Goal: Information Seeking & Learning: Learn about a topic

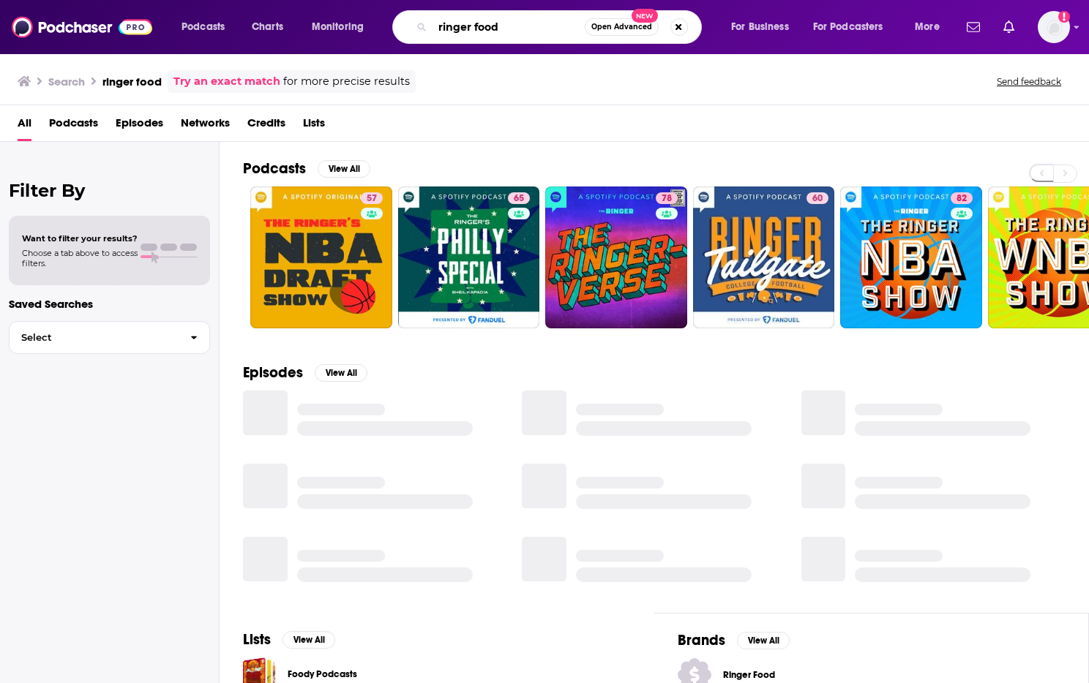
click at [492, 25] on input "ringer food" at bounding box center [508, 26] width 152 height 23
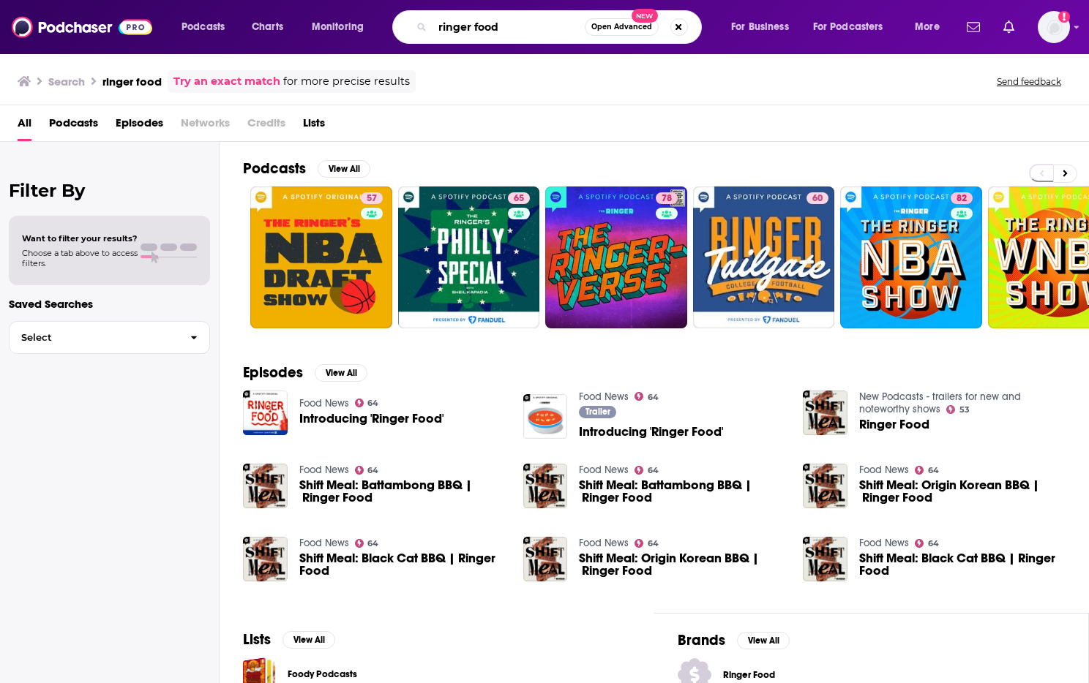
click at [492, 25] on input "ringer food" at bounding box center [508, 26] width 152 height 23
type input "radio atlantic"
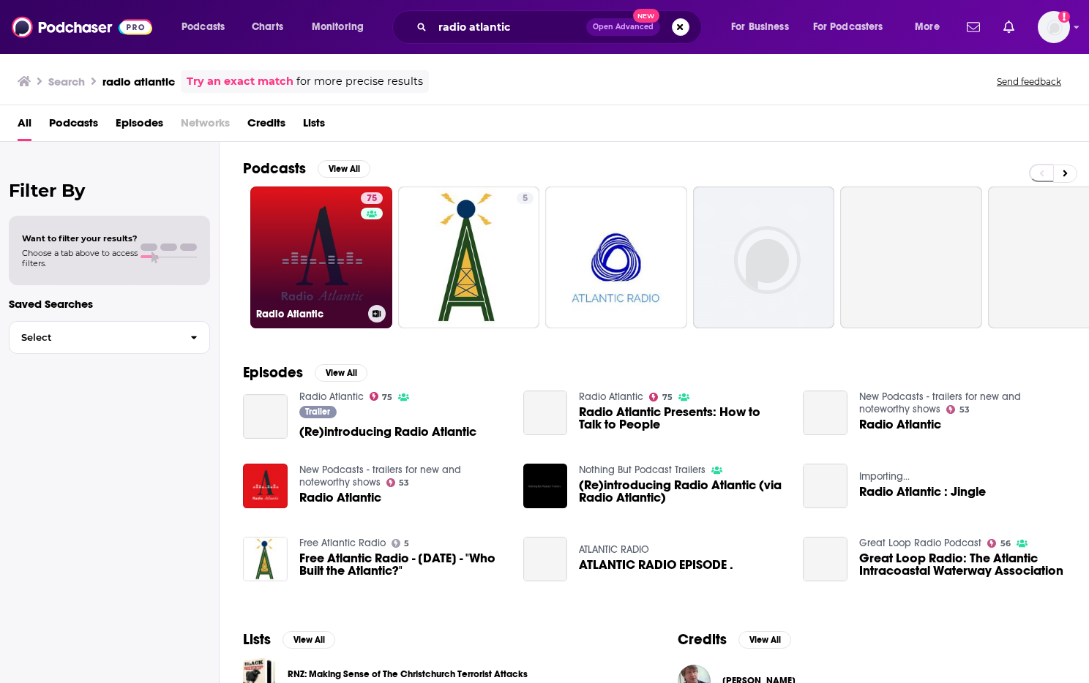
click at [320, 295] on link "75 Radio Atlantic" at bounding box center [321, 258] width 142 height 142
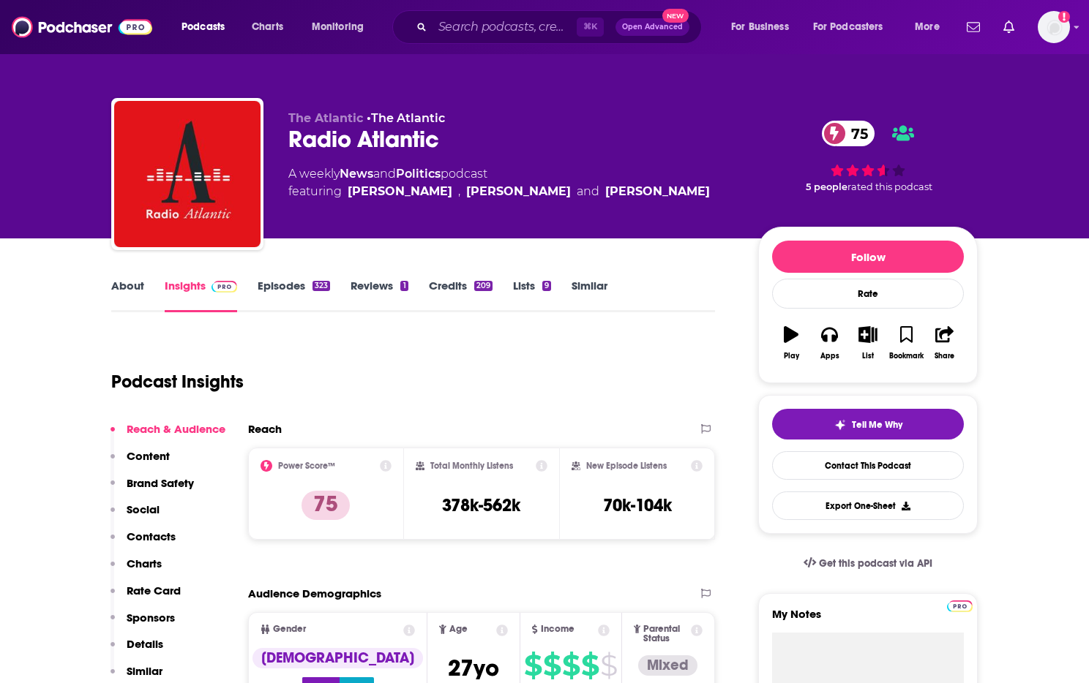
click at [293, 285] on link "Episodes 323" at bounding box center [294, 296] width 72 height 34
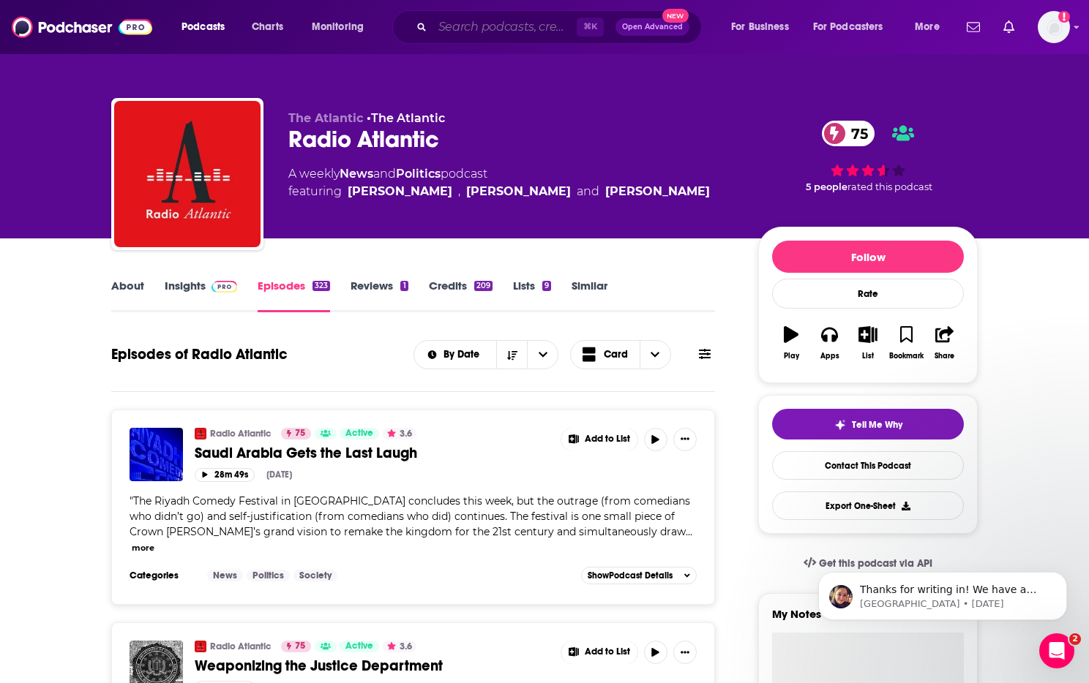
click at [494, 29] on input "Search podcasts, credits, & more..." at bounding box center [504, 26] width 144 height 23
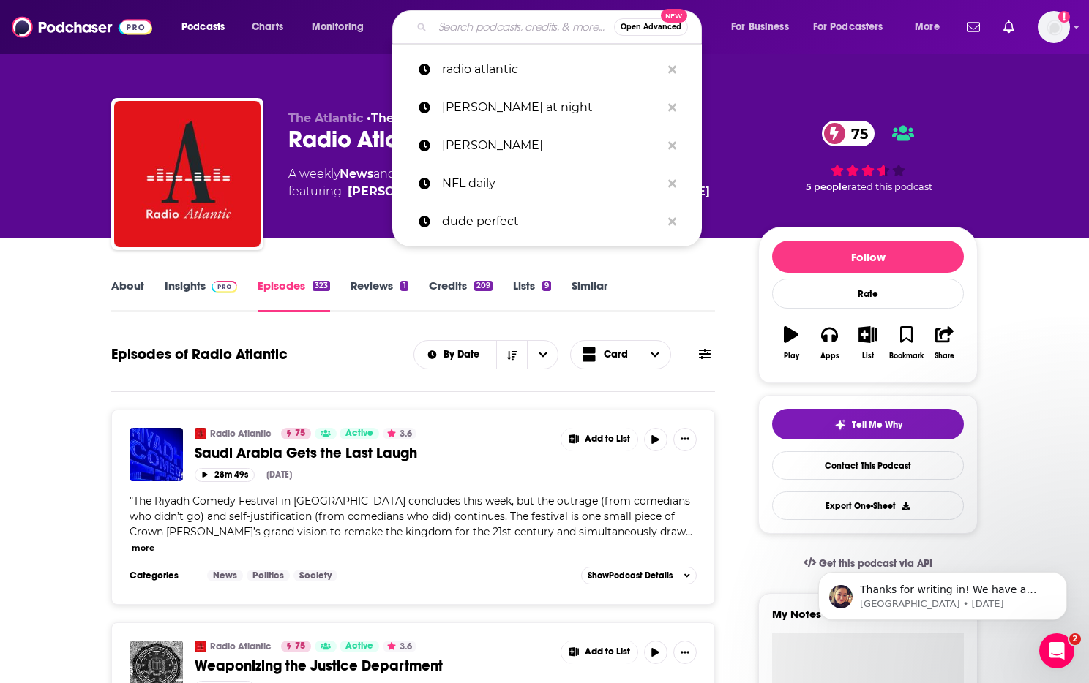
click at [494, 29] on input "Search podcasts, credits, & more..." at bounding box center [522, 26] width 181 height 23
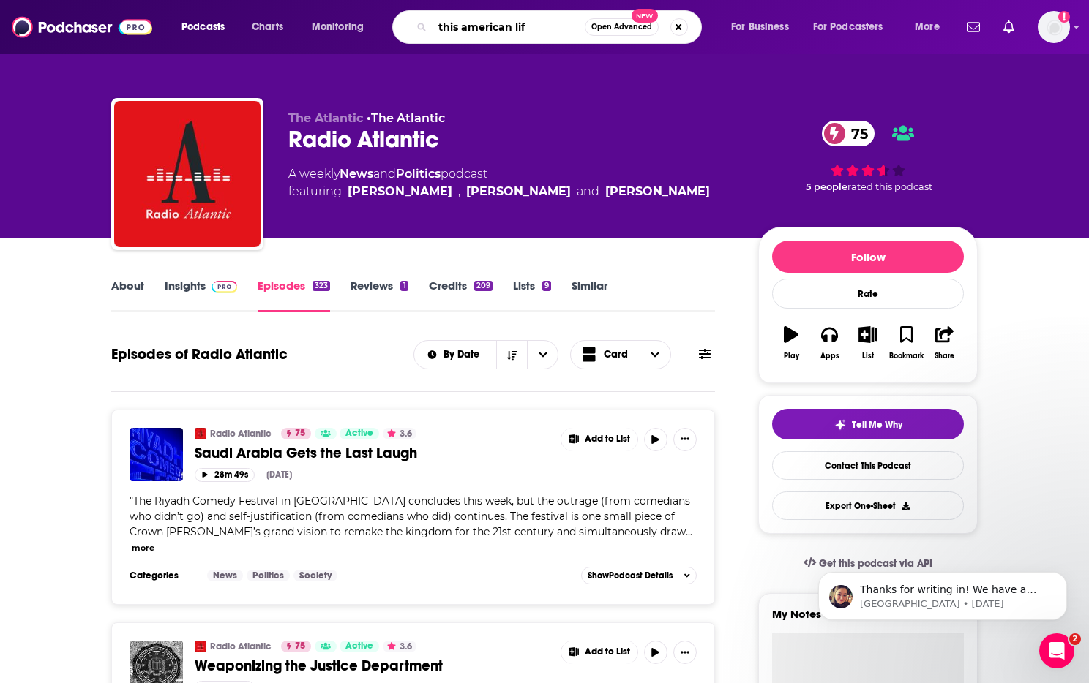
type input "this american life"
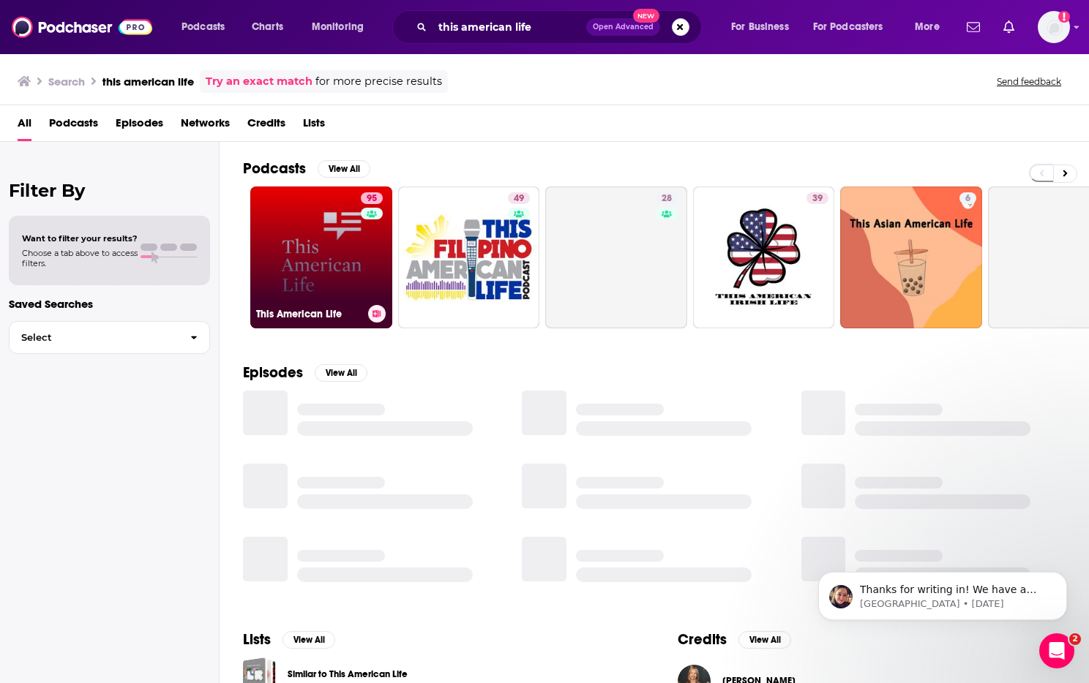
click at [328, 269] on link "95 This American Life" at bounding box center [321, 258] width 142 height 142
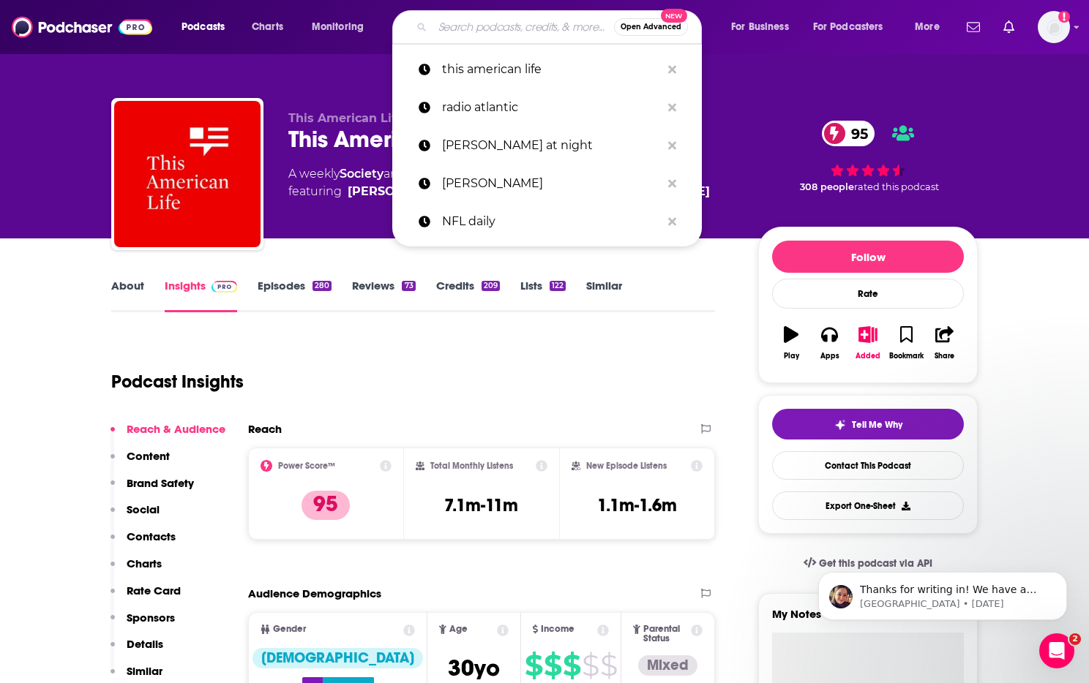
click at [481, 31] on input "Search podcasts, credits, & more..." at bounding box center [522, 26] width 181 height 23
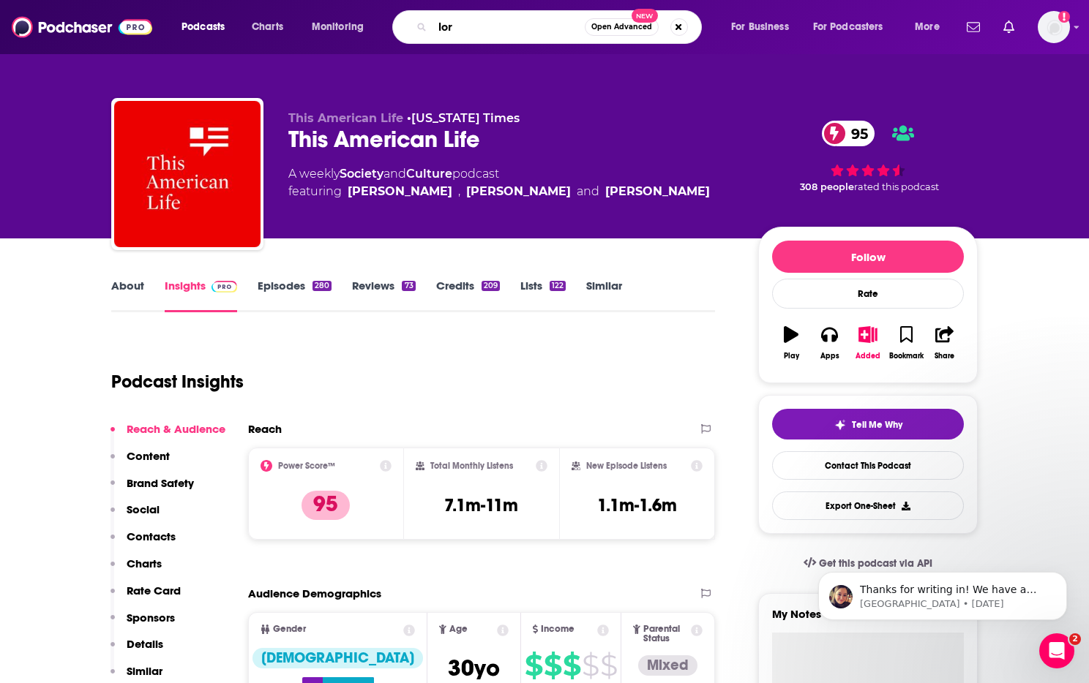
type input "lore"
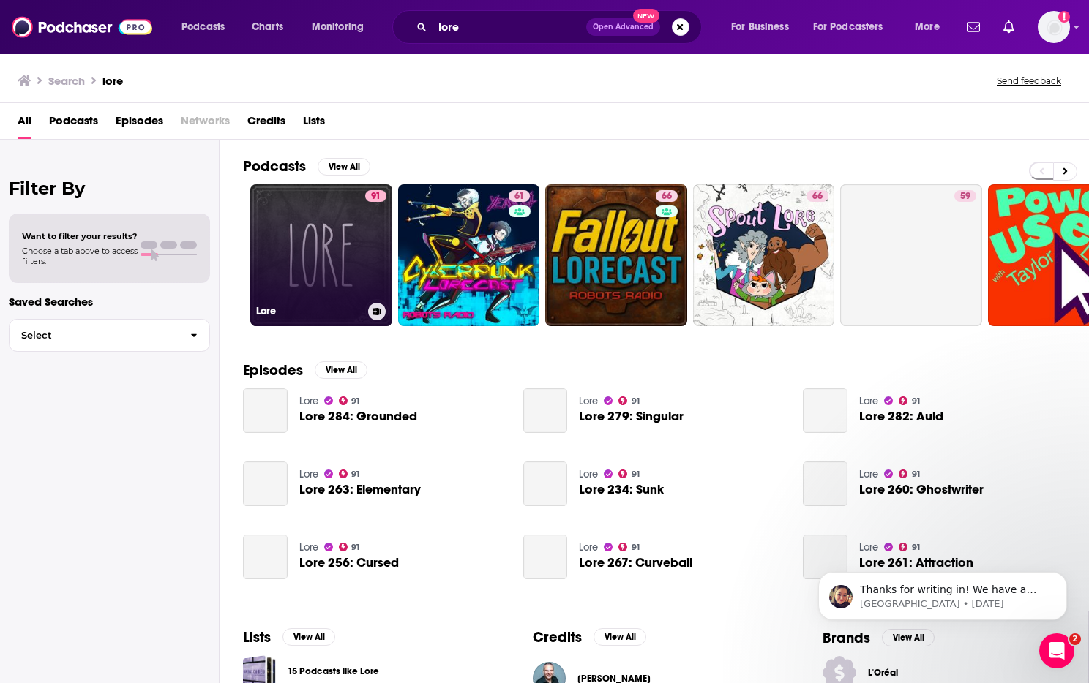
click at [309, 227] on link "91 Lore" at bounding box center [321, 255] width 142 height 142
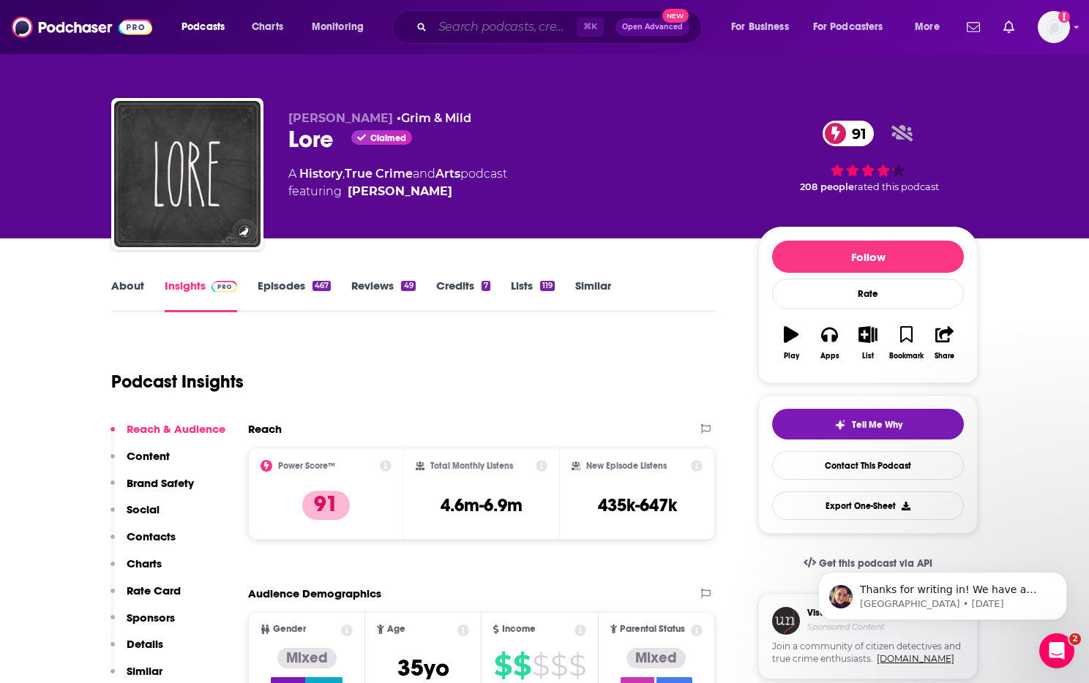
click at [497, 31] on input "Search podcasts, credits, & more..." at bounding box center [504, 26] width 144 height 23
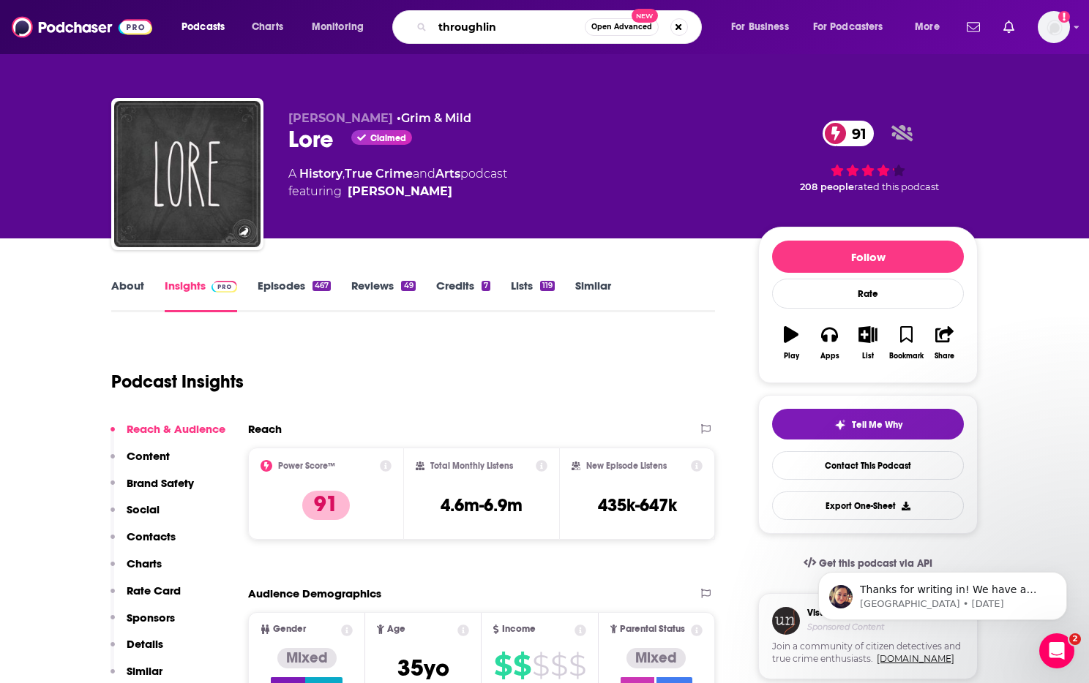
type input "throughline"
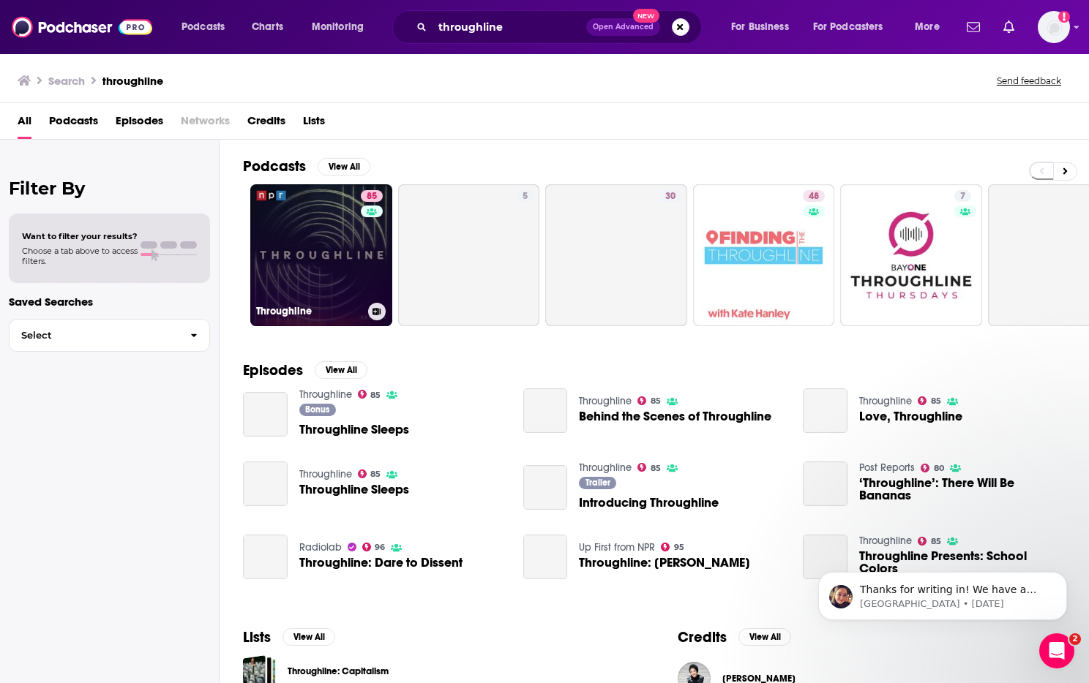
click at [345, 260] on link "85 Throughline" at bounding box center [321, 255] width 142 height 142
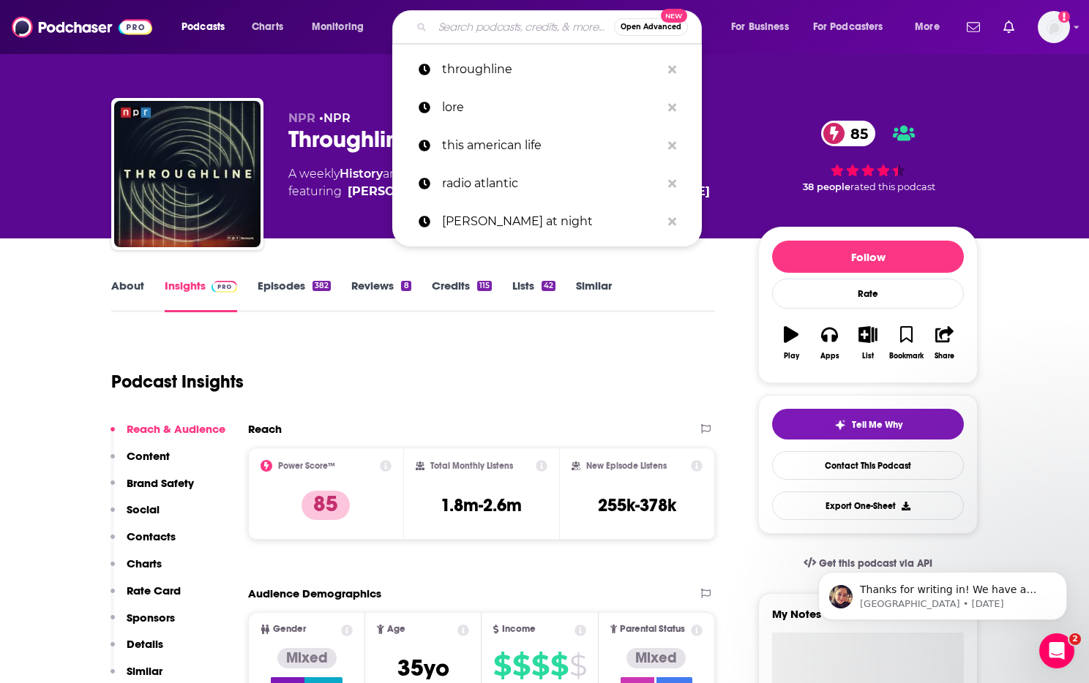
click at [514, 21] on input "Search podcasts, credits, & more..." at bounding box center [522, 26] width 181 height 23
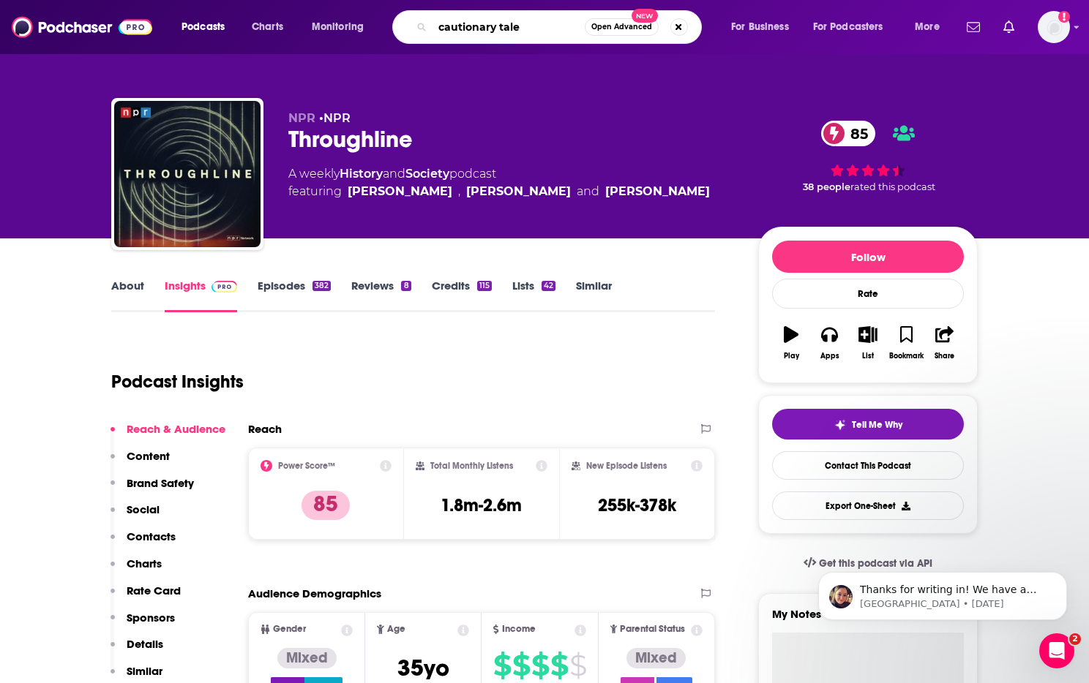
type input "cautionary tales"
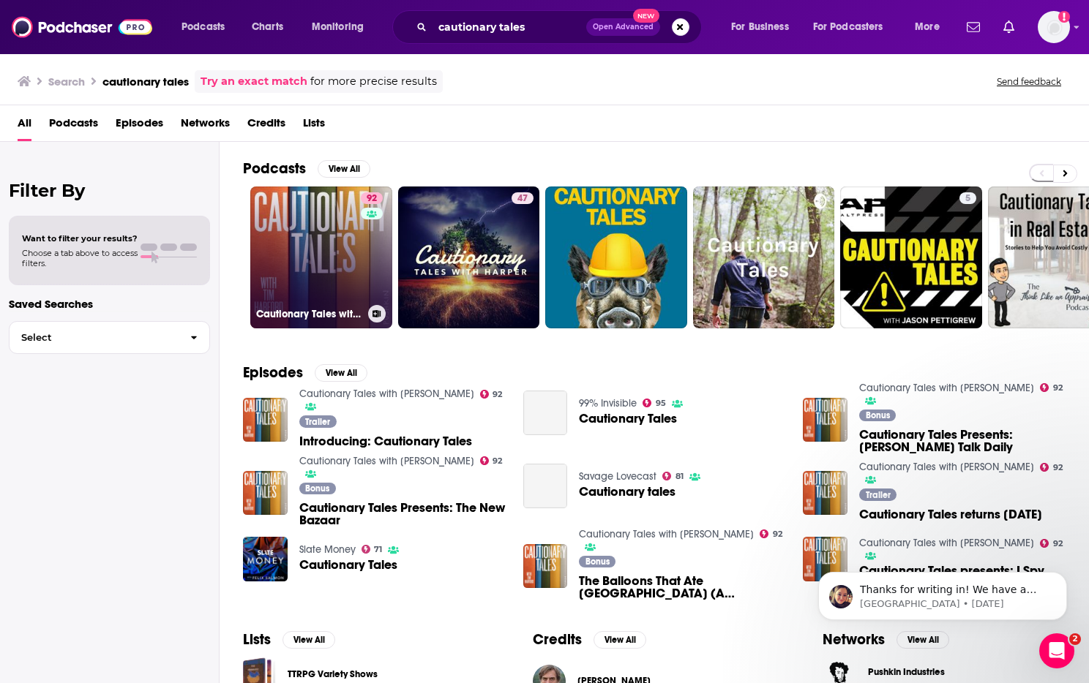
click at [309, 238] on link "92 Cautionary Tales with [PERSON_NAME]" at bounding box center [321, 258] width 142 height 142
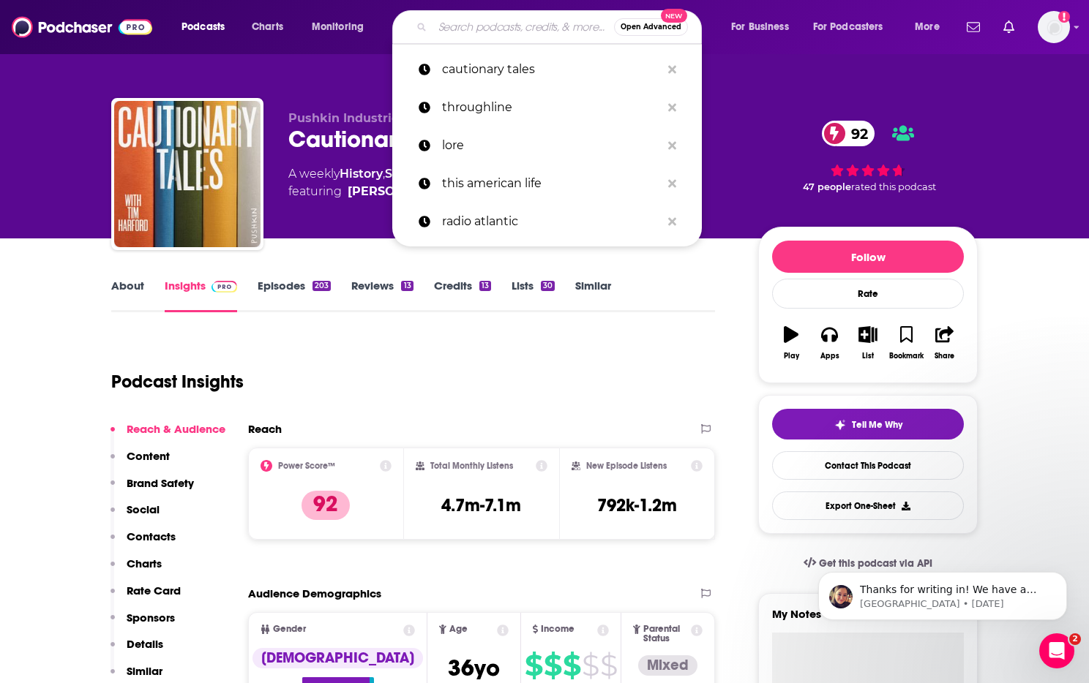
click at [479, 31] on input "Search podcasts, credits, & more..." at bounding box center [522, 26] width 181 height 23
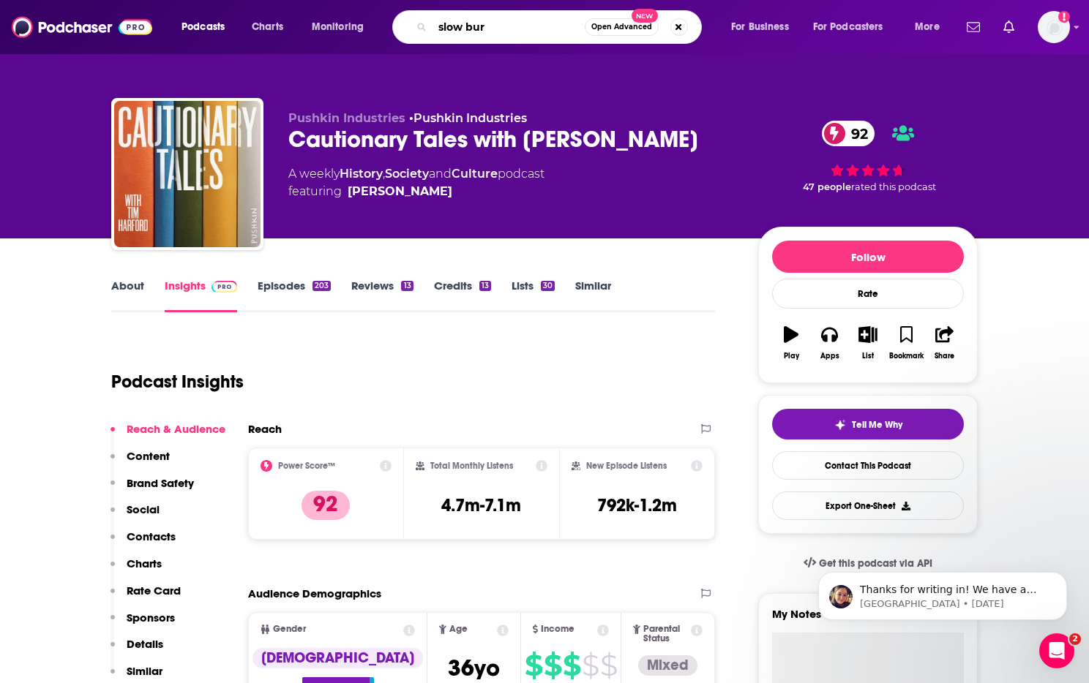
type input "slow burn"
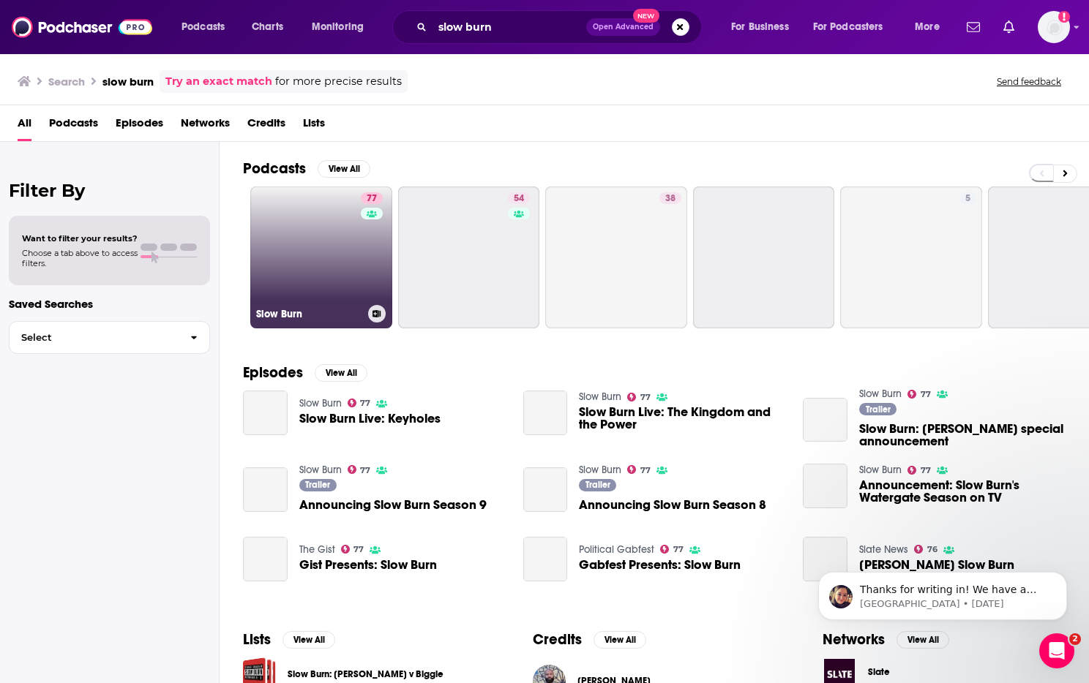
click at [293, 236] on link "77 Slow Burn" at bounding box center [321, 258] width 142 height 142
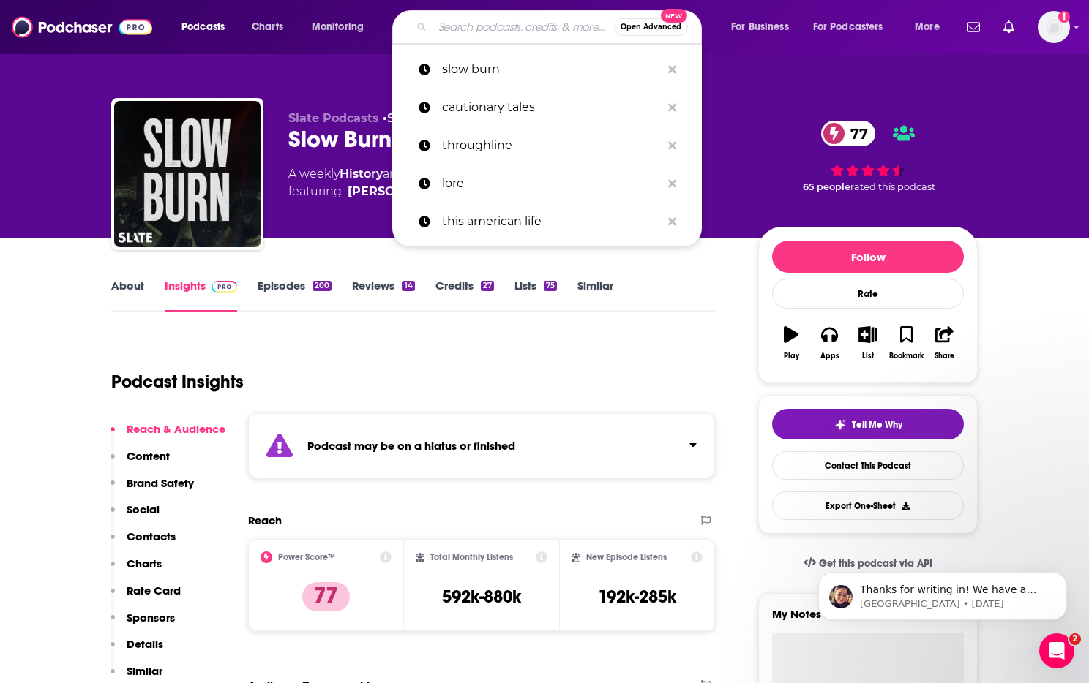
click at [517, 35] on input "Search podcasts, credits, & more..." at bounding box center [522, 26] width 181 height 23
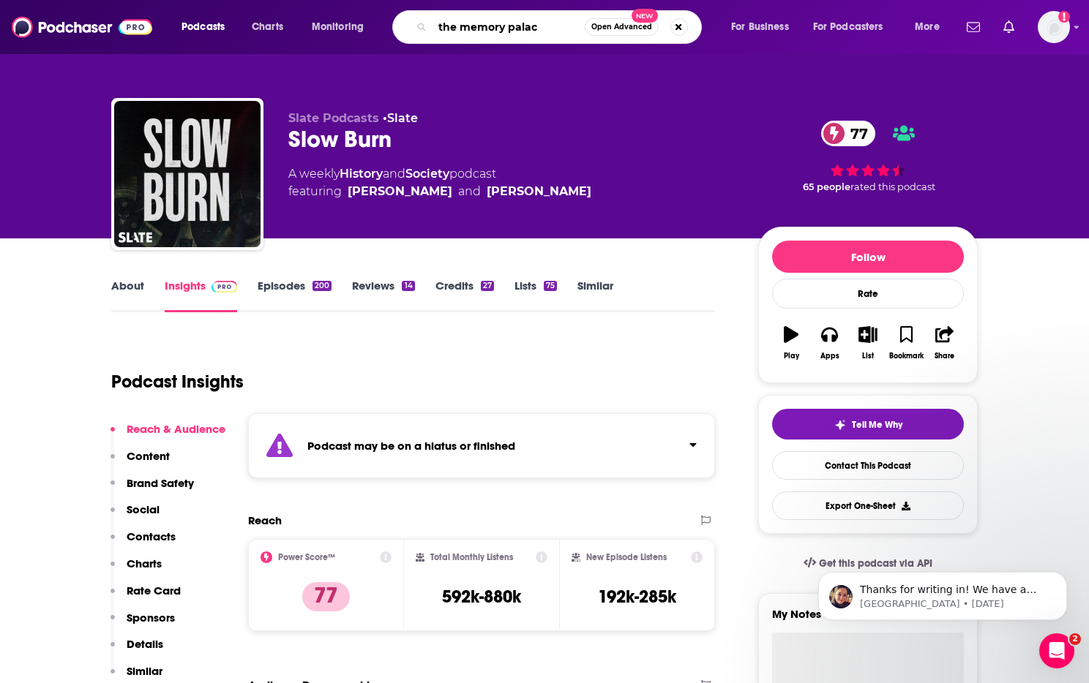
type input "the memory palace"
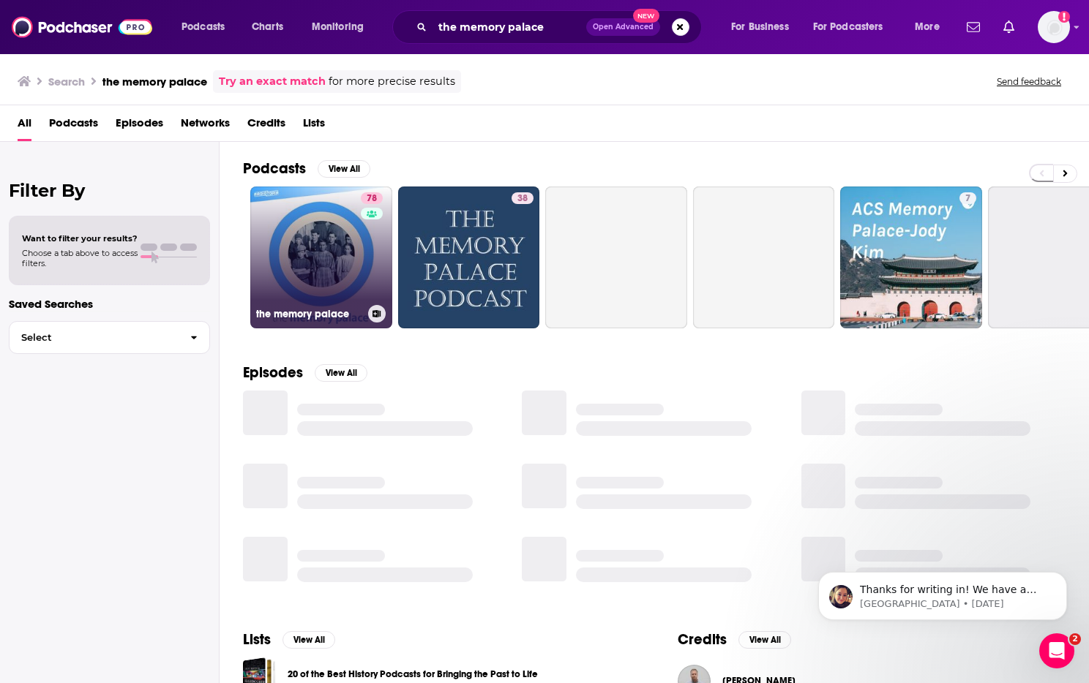
click at [317, 230] on link "78 the memory palace" at bounding box center [321, 258] width 142 height 142
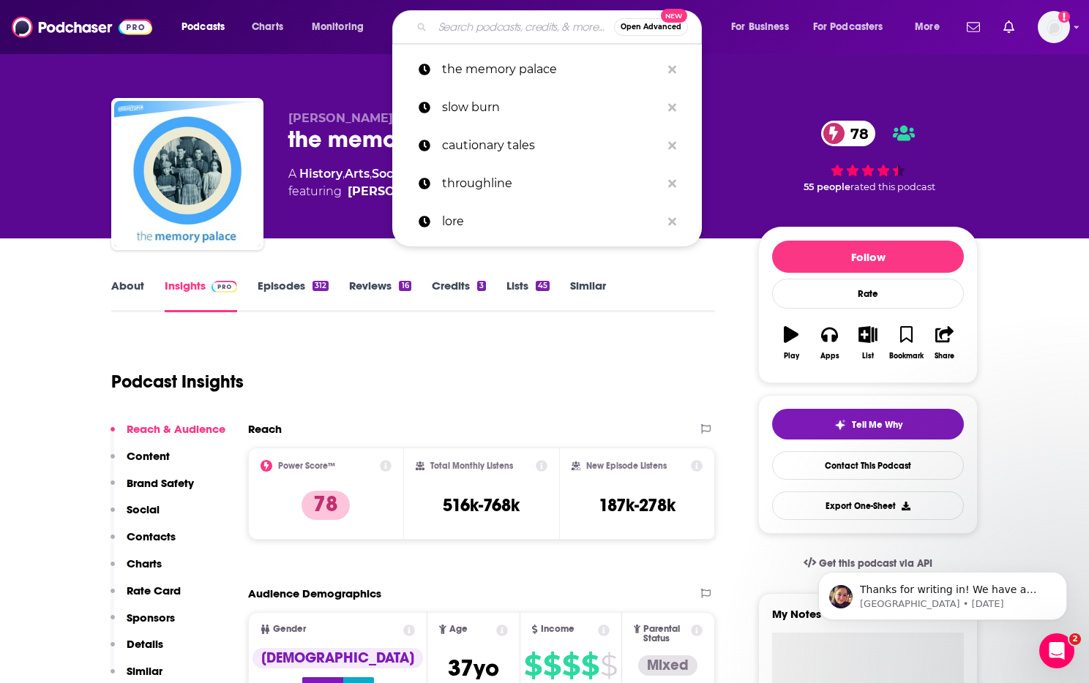
click at [492, 21] on input "Search podcasts, credits, & more..." at bounding box center [522, 26] width 181 height 23
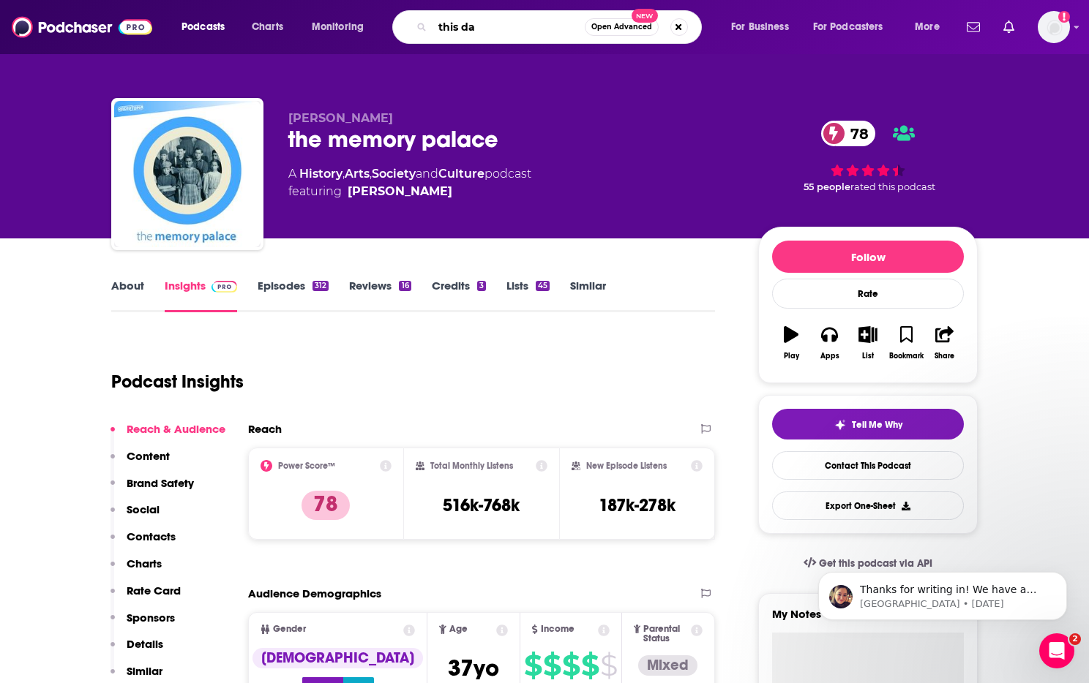
type input "this day"
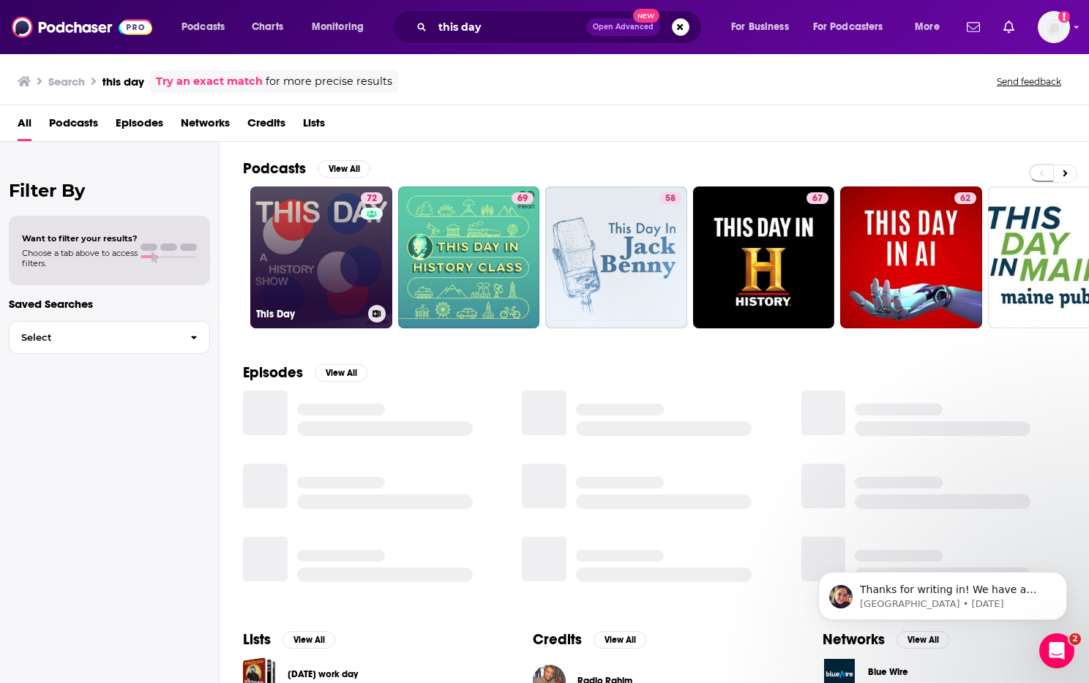
click at [312, 249] on link "72 This Day" at bounding box center [321, 258] width 142 height 142
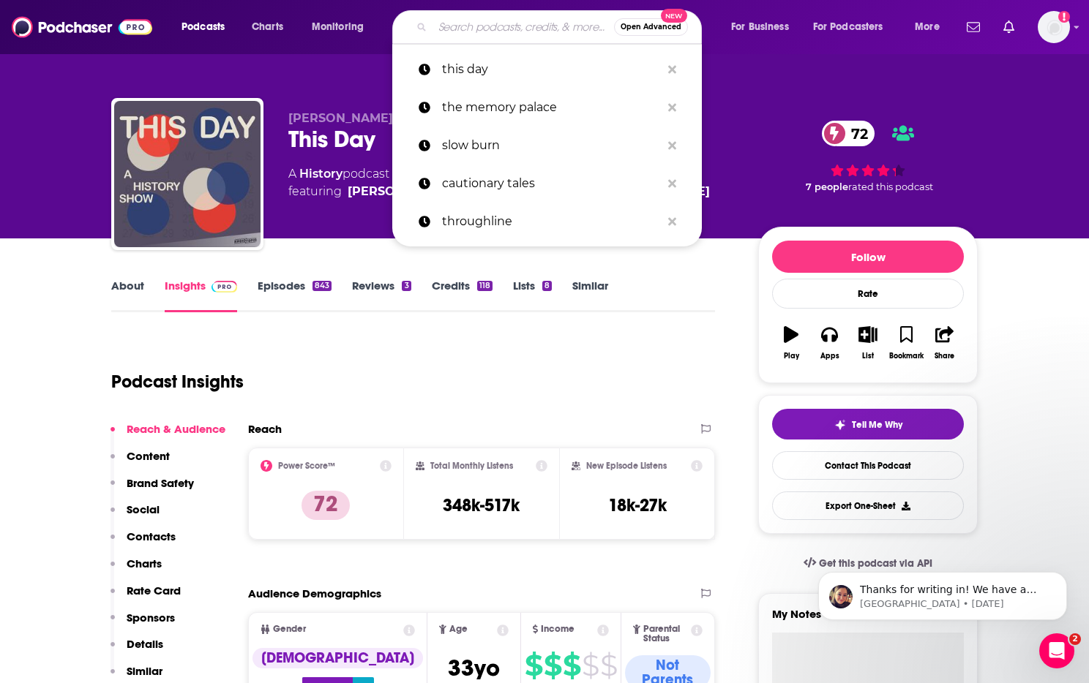
click at [504, 34] on input "Search podcasts, credits, & more..." at bounding box center [522, 26] width 181 height 23
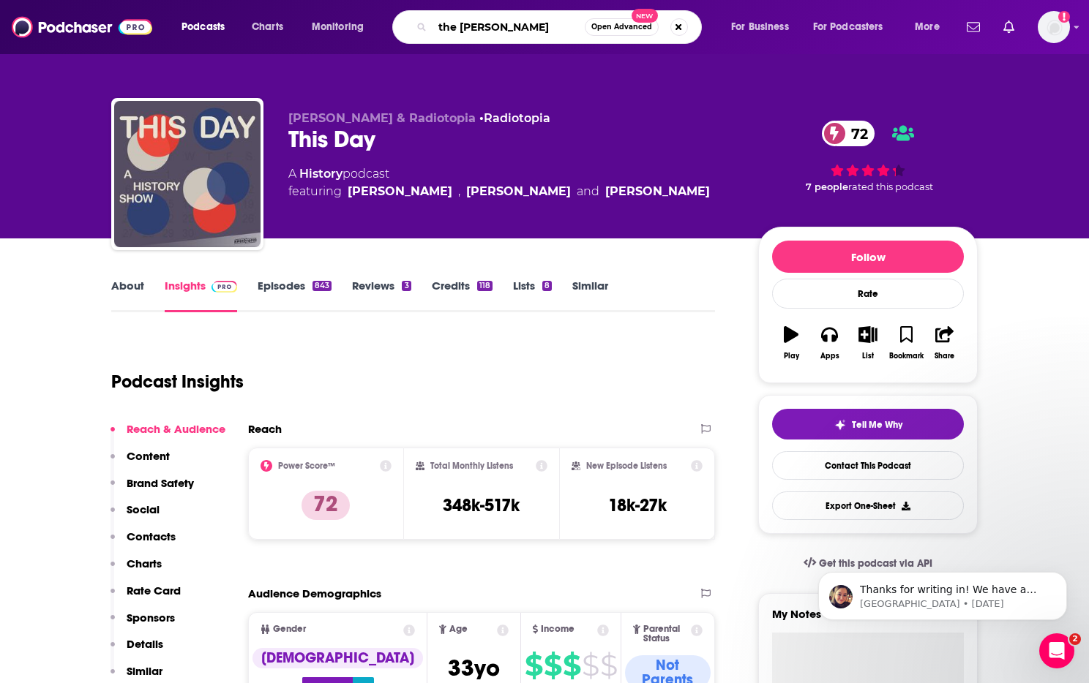
type input "the [PERSON_NAME]"
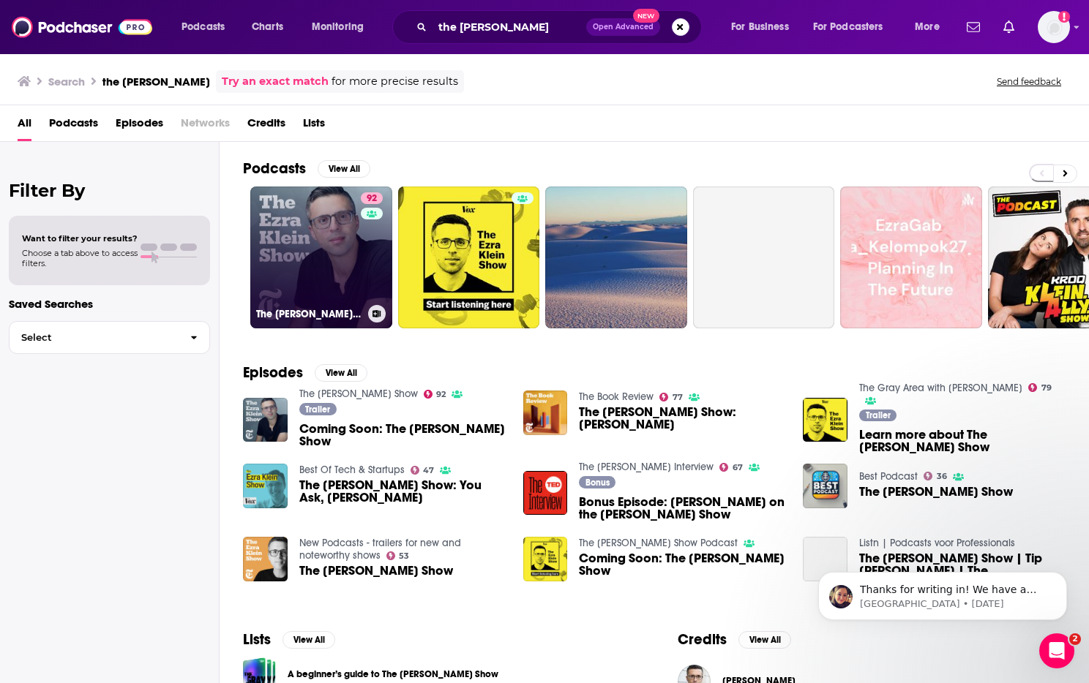
click at [353, 209] on link "92 The [PERSON_NAME] Show" at bounding box center [321, 258] width 142 height 142
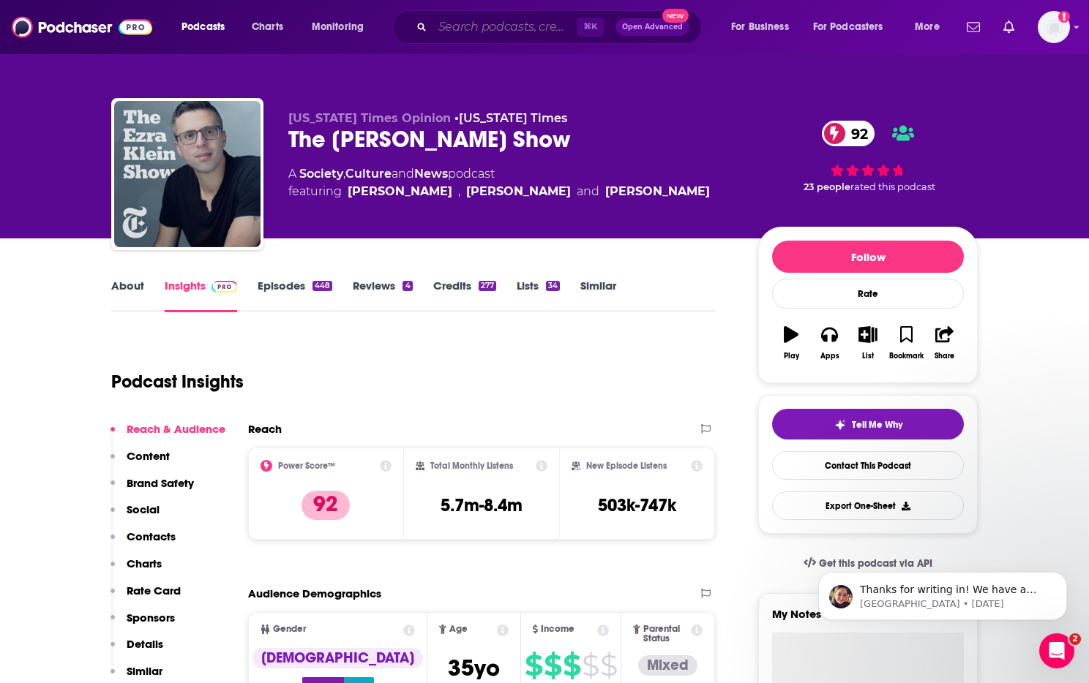
click at [511, 26] on input "Search podcasts, credits, & more..." at bounding box center [504, 26] width 144 height 23
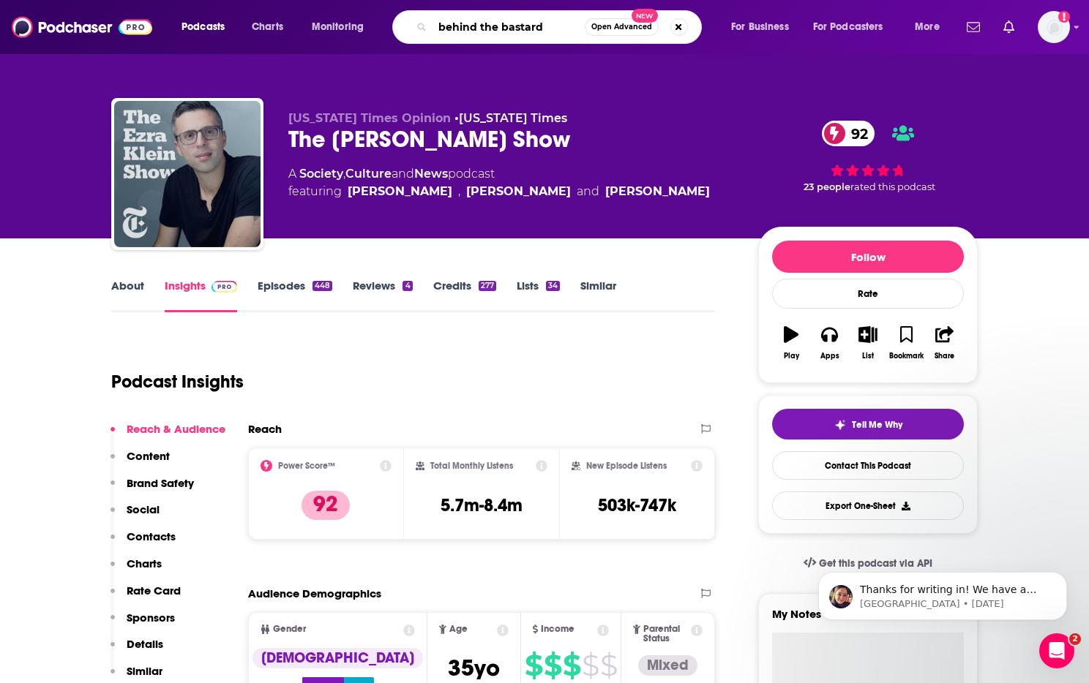
type input "behind the bastards"
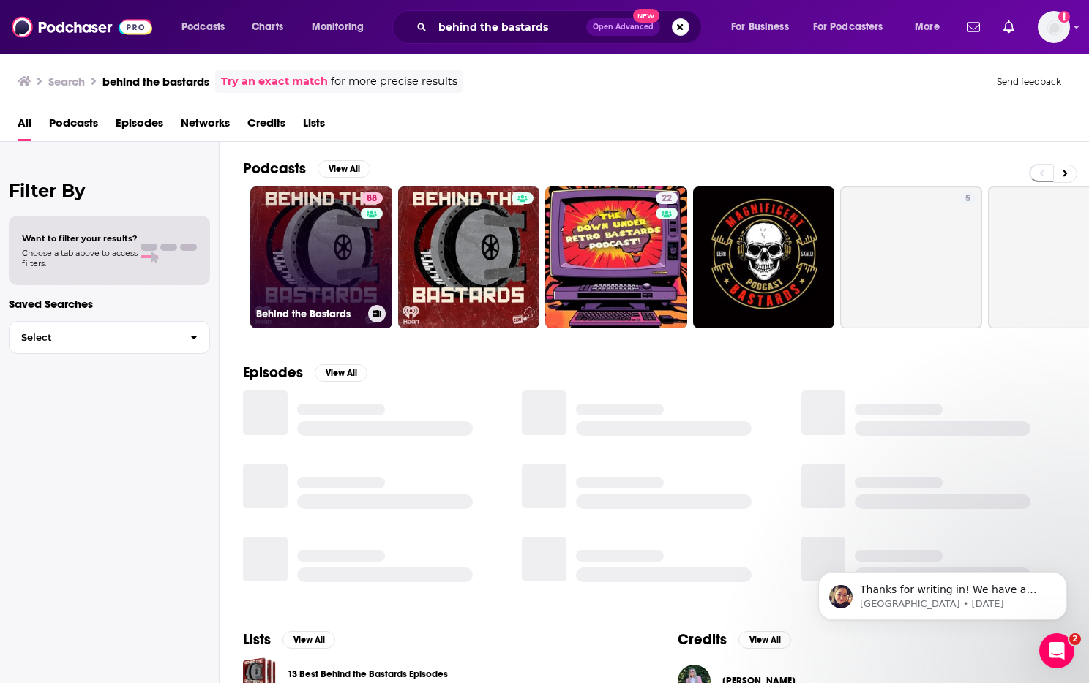
click at [296, 211] on link "88 Behind the Bastards" at bounding box center [321, 258] width 142 height 142
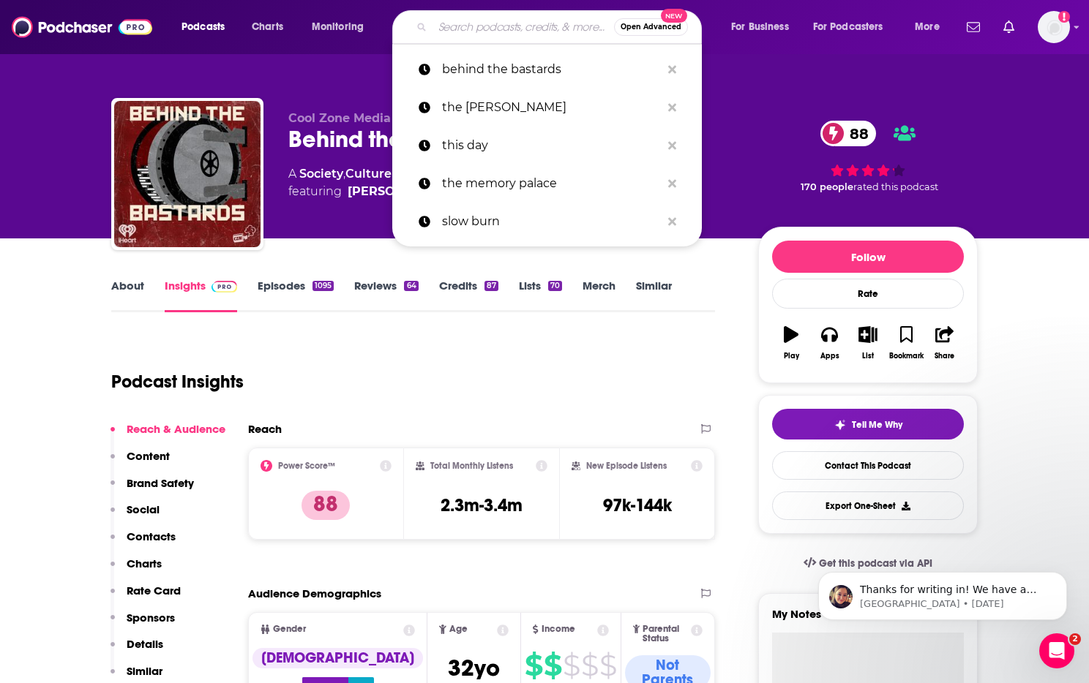
click at [514, 26] on input "Search podcasts, credits, & more..." at bounding box center [522, 26] width 181 height 23
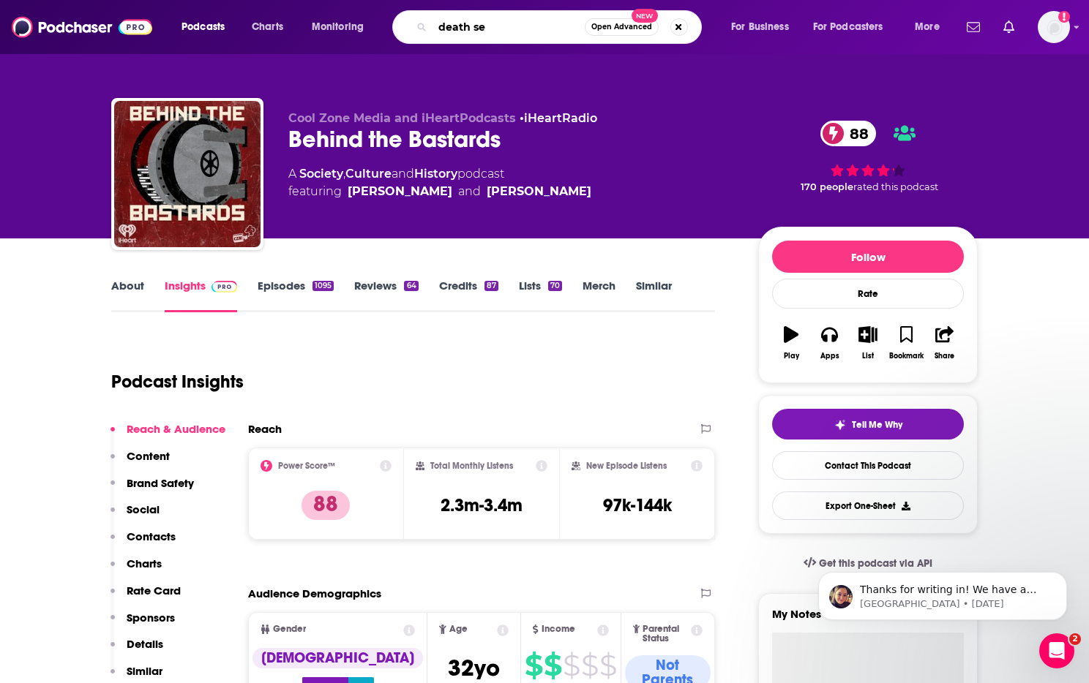
type input "death sex"
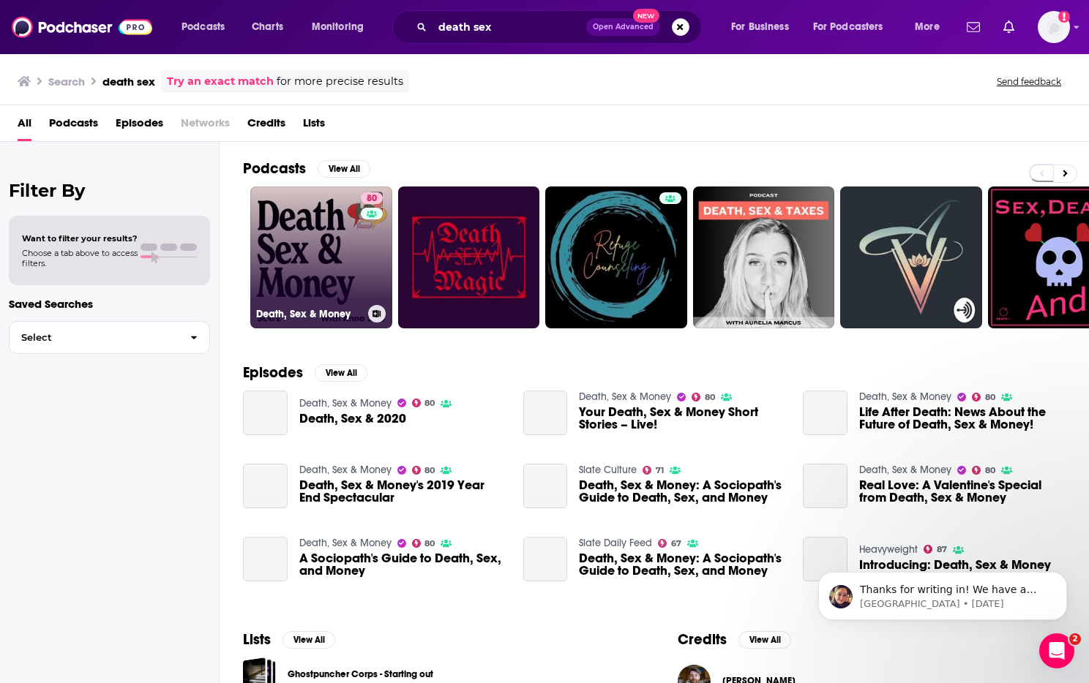
click at [311, 254] on link "80 Death, Sex & Money" at bounding box center [321, 258] width 142 height 142
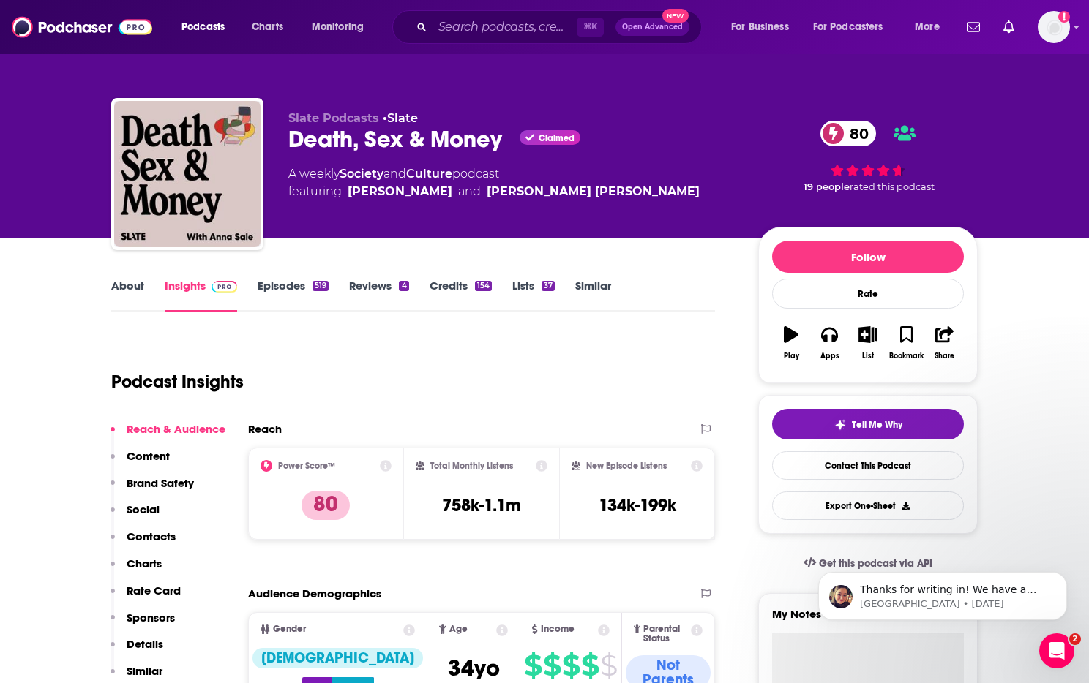
click at [281, 285] on link "Episodes 519" at bounding box center [293, 296] width 71 height 34
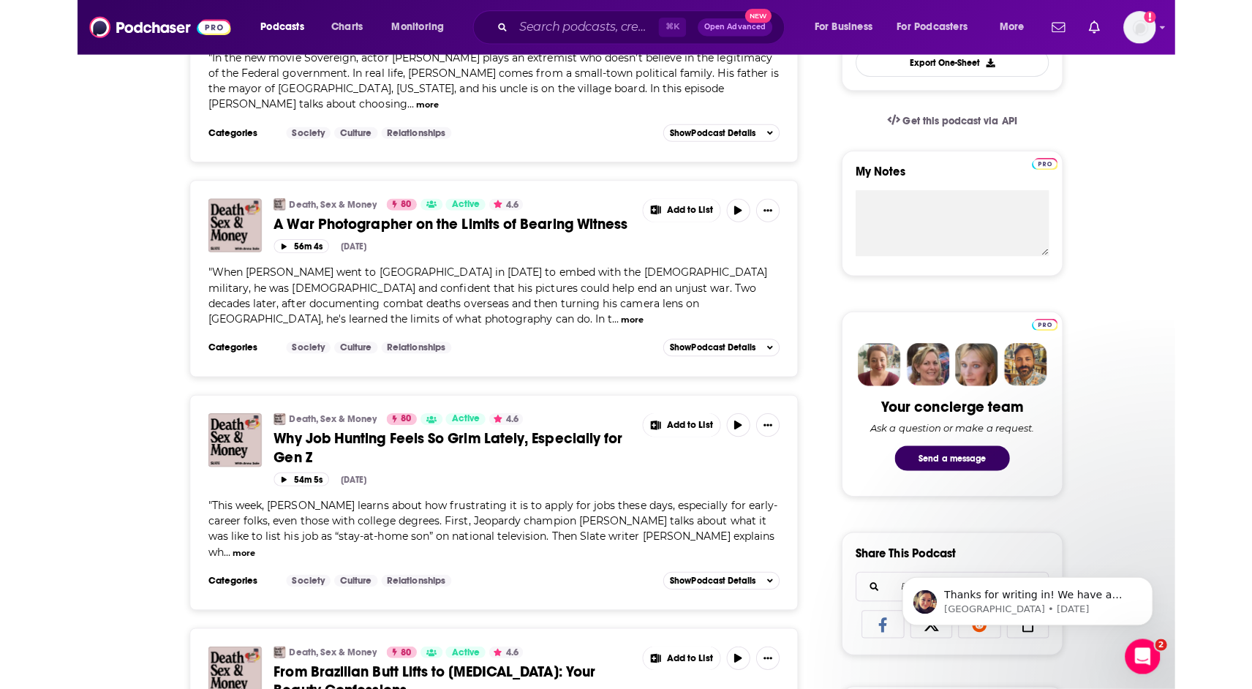
scroll to position [450, 0]
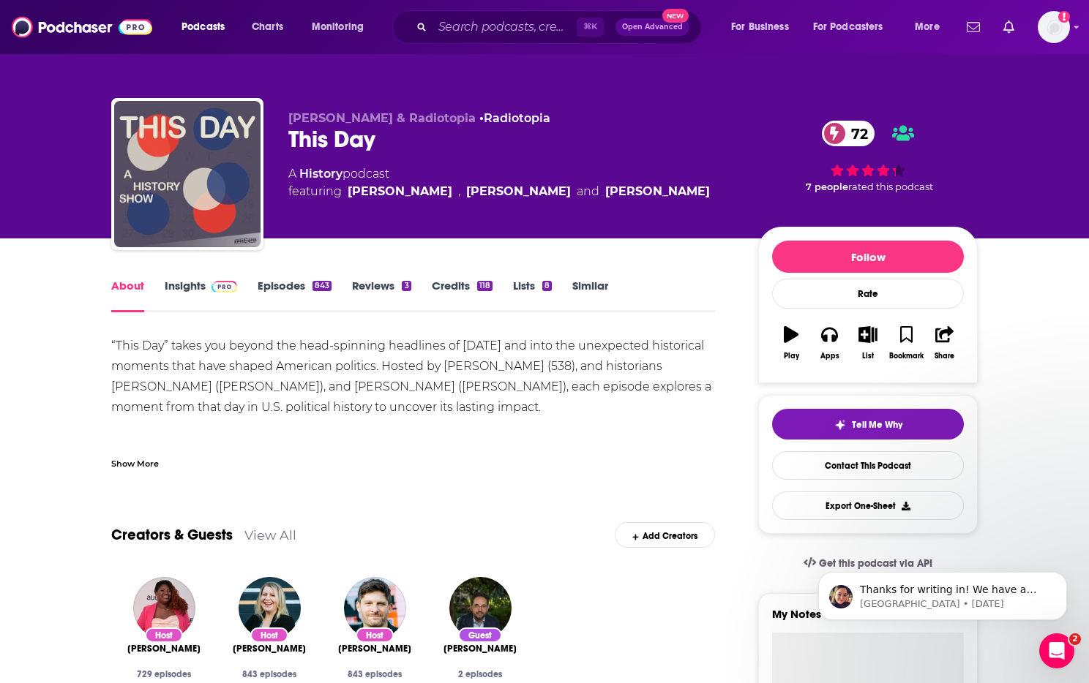
click at [279, 289] on link "Episodes 843" at bounding box center [295, 296] width 74 height 34
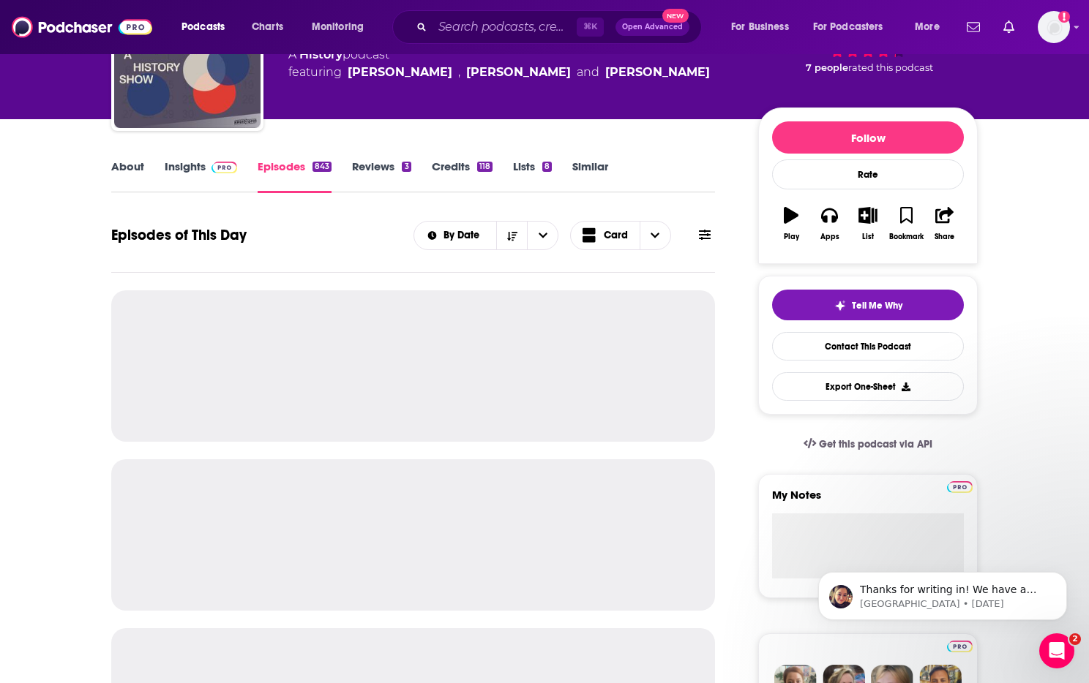
scroll to position [137, 0]
